Goal: Information Seeking & Learning: Learn about a topic

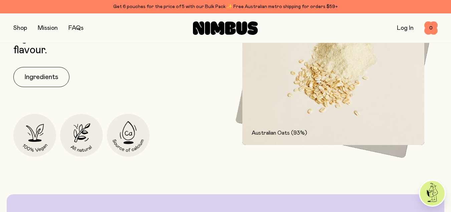
scroll to position [966, 0]
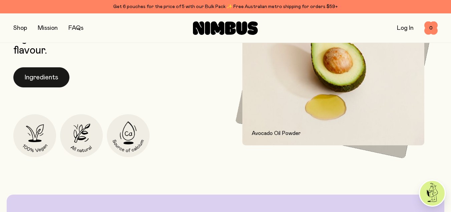
click at [37, 79] on button "Ingredients" at bounding box center [41, 77] width 56 height 20
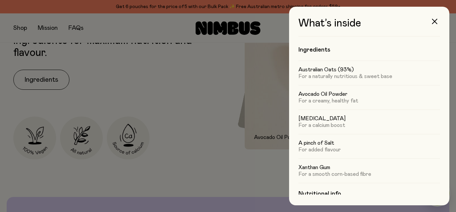
scroll to position [4, 0]
click at [435, 20] on icon "button" at bounding box center [434, 21] width 5 height 5
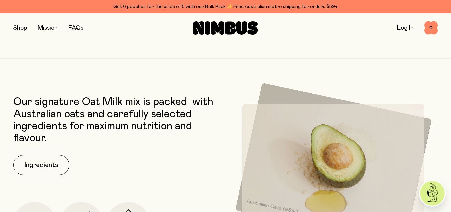
scroll to position [879, 0]
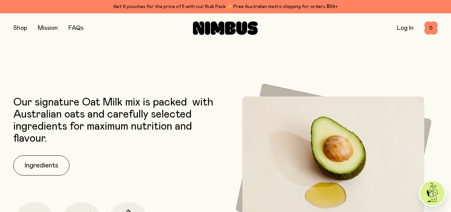
click at [21, 30] on button "button" at bounding box center [20, 27] width 14 height 9
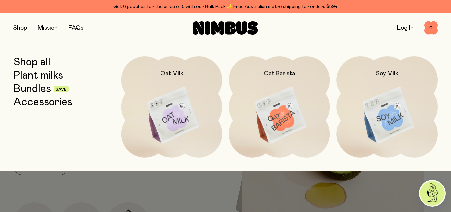
click at [76, 27] on link "FAQs" at bounding box center [76, 28] width 15 height 6
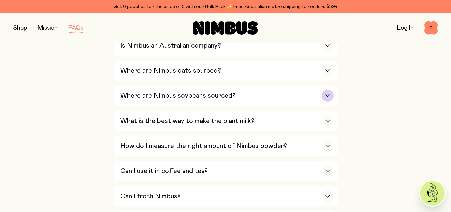
scroll to position [191, 0]
click at [326, 71] on icon "button" at bounding box center [327, 70] width 5 height 3
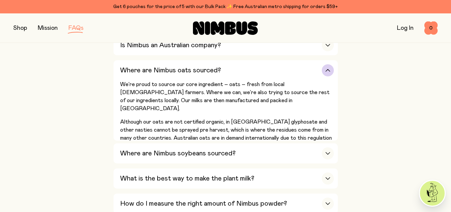
click at [326, 71] on icon "button" at bounding box center [328, 70] width 4 height 2
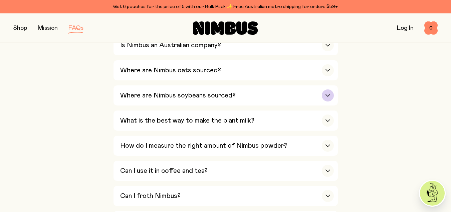
click at [328, 95] on icon "button" at bounding box center [328, 95] width 4 height 2
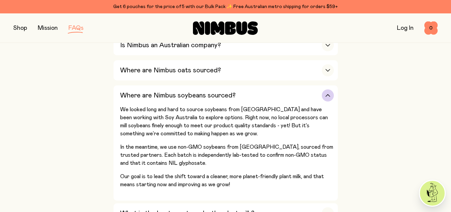
click at [328, 95] on icon "button" at bounding box center [327, 95] width 5 height 3
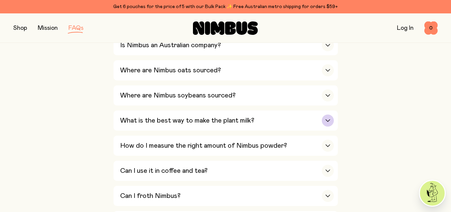
click at [328, 119] on icon "button" at bounding box center [327, 120] width 5 height 3
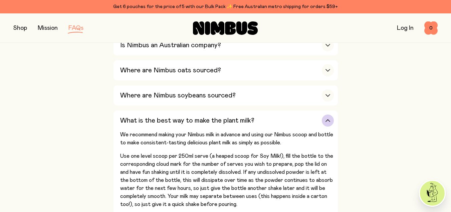
click at [328, 119] on icon "button" at bounding box center [327, 120] width 5 height 3
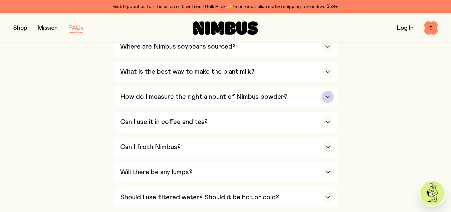
scroll to position [241, 0]
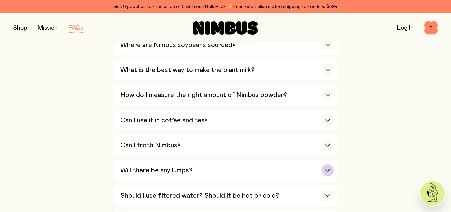
click at [335, 167] on button "Will there be any lumps? To keep your milk smooth, we recommend shaking it up i…" at bounding box center [226, 170] width 225 height 20
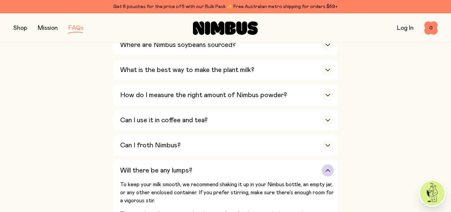
click at [335, 167] on button "Will there be any lumps? To keep your milk smooth, we recommend shaking it up i…" at bounding box center [226, 215] width 225 height 110
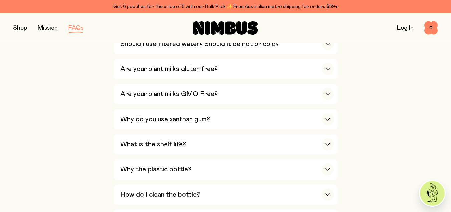
scroll to position [394, 0]
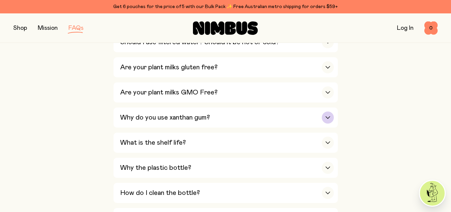
click at [327, 116] on icon "button" at bounding box center [327, 117] width 5 height 3
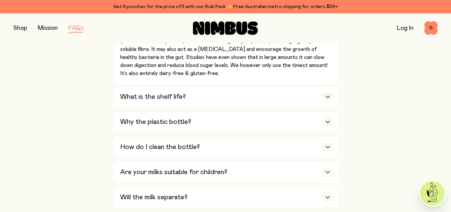
scroll to position [501, 0]
click at [329, 95] on icon "button" at bounding box center [327, 96] width 5 height 3
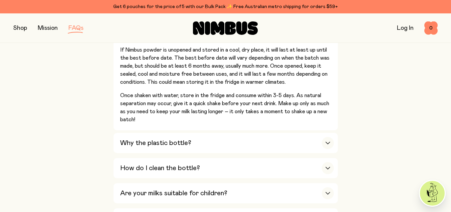
click at [329, 92] on p "Once shaken with water, store in the fridge and consume within 3-5 days. As nat…" at bounding box center [227, 107] width 214 height 32
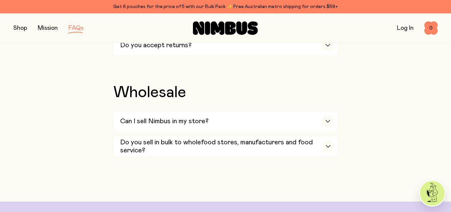
scroll to position [1171, 0]
click at [327, 144] on icon "button" at bounding box center [328, 145] width 5 height 3
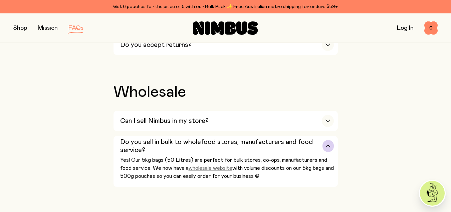
click at [204, 165] on link "wholesale website" at bounding box center [211, 167] width 44 height 5
